Goal: Task Accomplishment & Management: Manage account settings

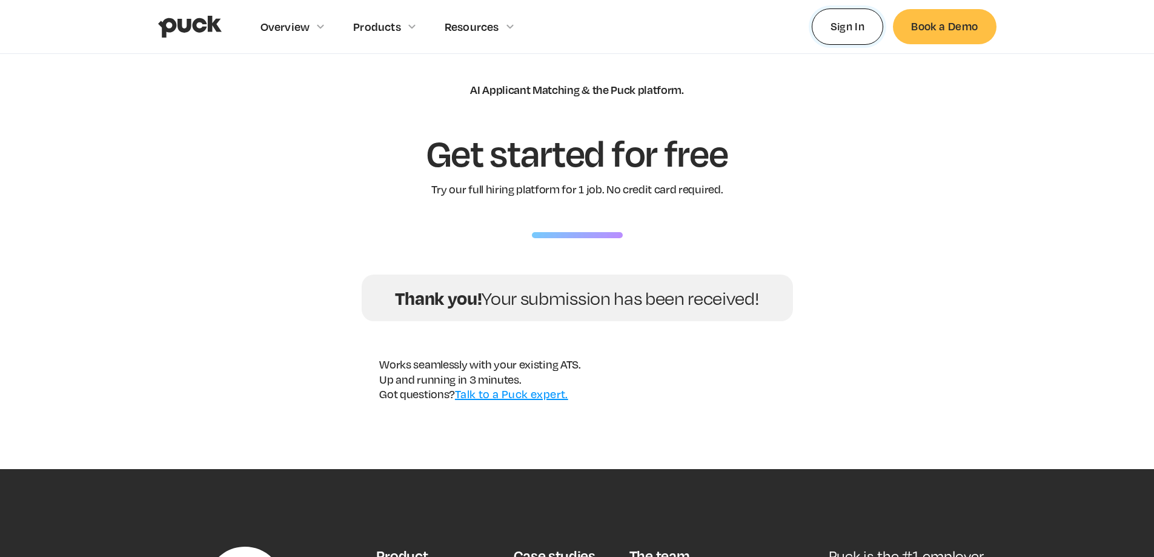
click at [837, 35] on link "Sign In" at bounding box center [848, 26] width 72 height 36
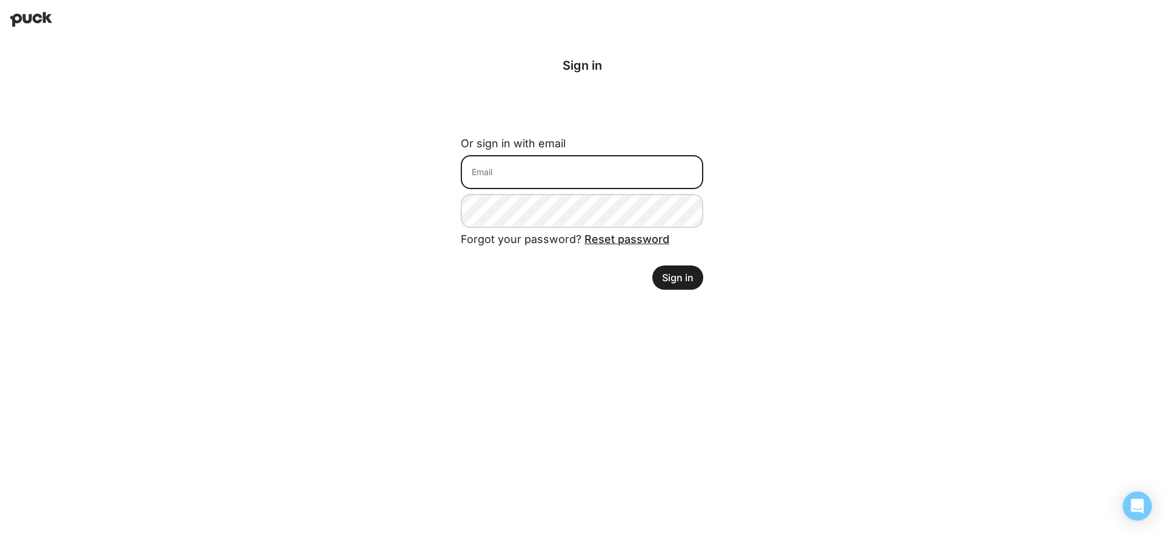
click at [532, 176] on input at bounding box center [582, 172] width 242 height 34
click at [519, 185] on input at bounding box center [582, 172] width 242 height 34
click at [512, 182] on input at bounding box center [582, 172] width 242 height 34
click at [771, 176] on div "Logging in with Google Sign in Or sign in with email Forgot your password? Rese…" at bounding box center [582, 174] width 1164 height 270
click at [922, 285] on div "Logging in with Google Sign in Or sign in with email Forgot your password? Rese…" at bounding box center [582, 174] width 1164 height 270
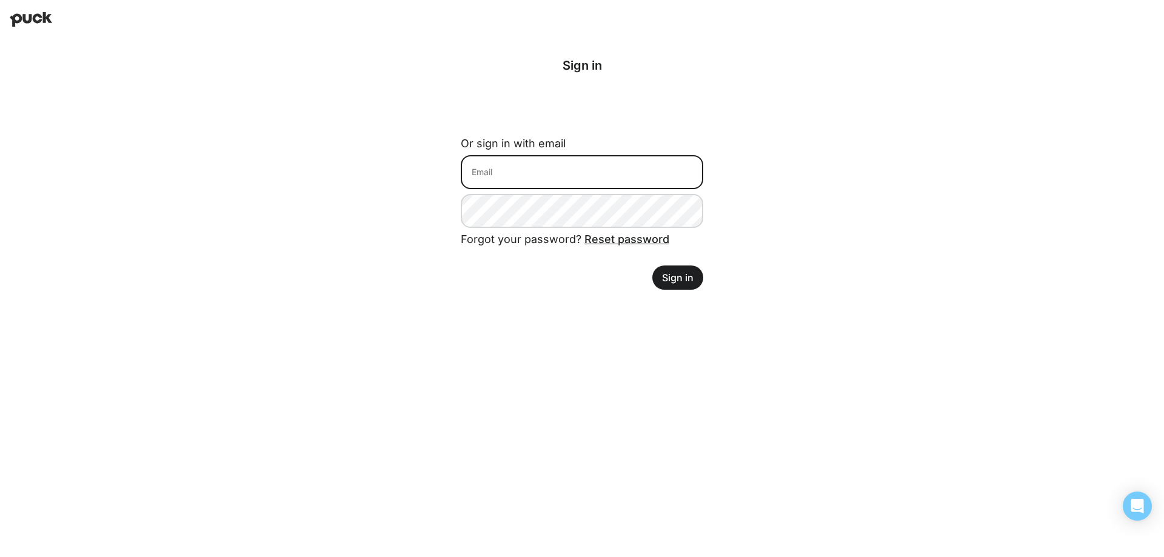
click at [642, 175] on input at bounding box center [582, 172] width 242 height 34
click at [584, 179] on input at bounding box center [582, 172] width 242 height 34
click at [567, 175] on input at bounding box center [582, 172] width 242 height 34
click at [550, 178] on input at bounding box center [582, 172] width 242 height 34
click at [545, 175] on input at bounding box center [582, 172] width 242 height 34
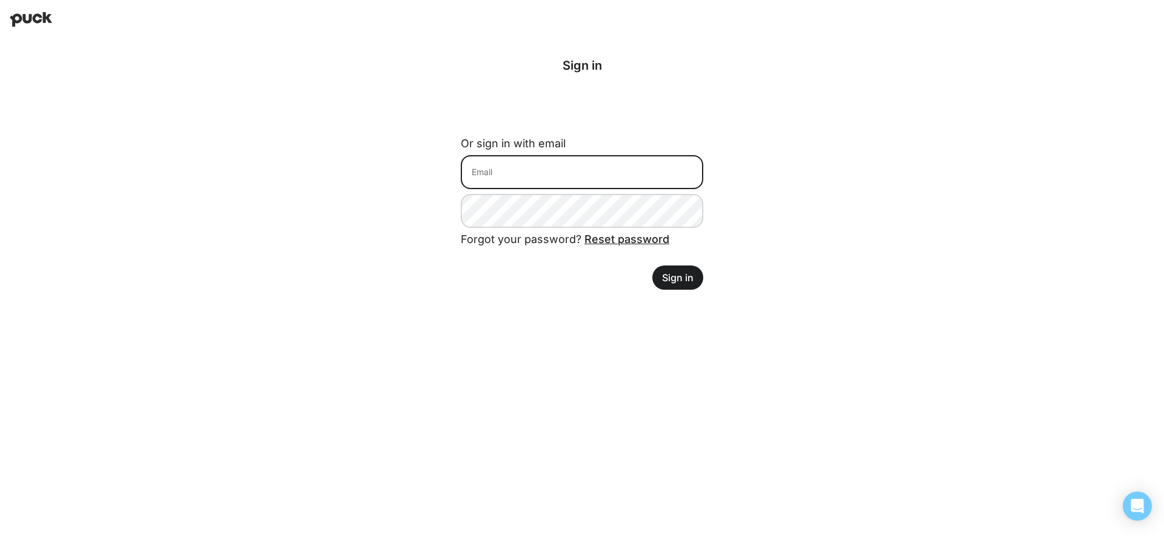
click at [542, 171] on input at bounding box center [582, 172] width 242 height 34
